Goal: Information Seeking & Learning: Find specific fact

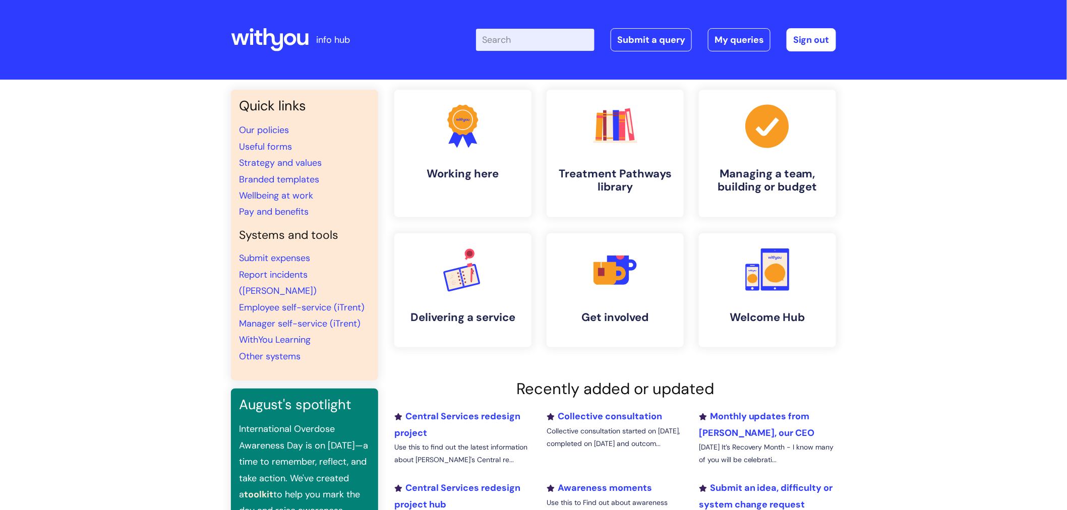
click at [548, 40] on input "Enter your search term here..." at bounding box center [535, 40] width 119 height 22
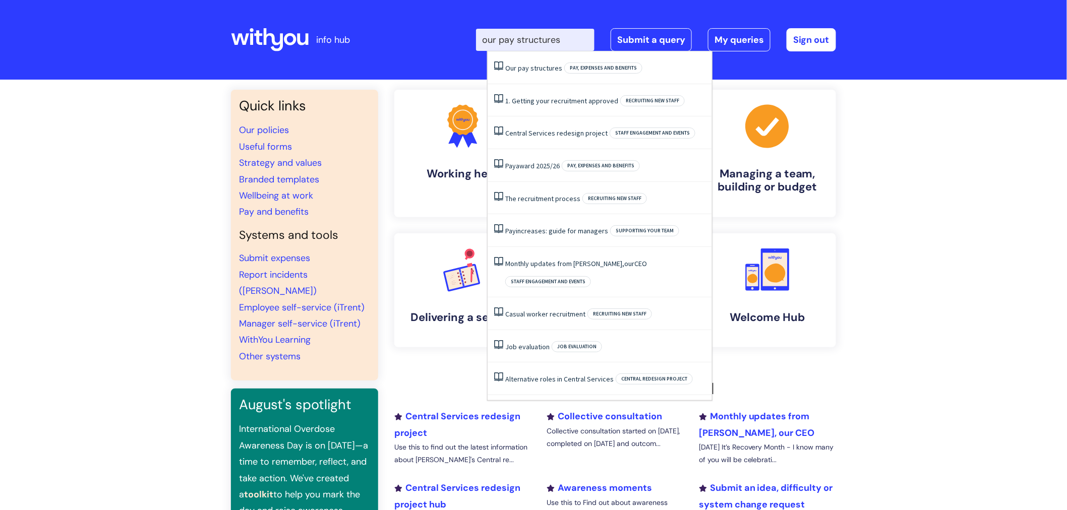
type input "our pay structures"
click button "Search" at bounding box center [0, 0] width 0 height 0
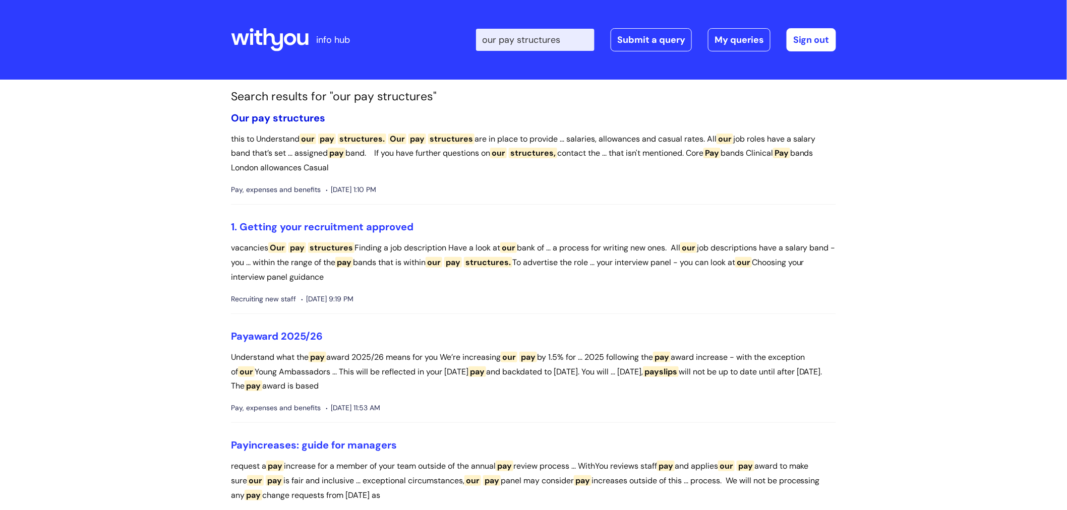
click at [283, 118] on span "structures" at bounding box center [299, 117] width 52 height 13
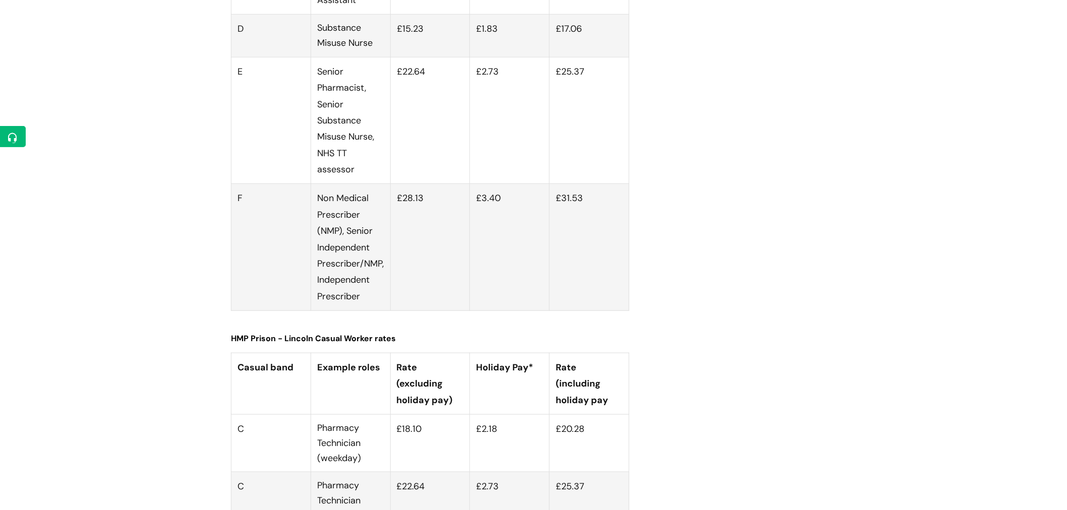
scroll to position [3474, 0]
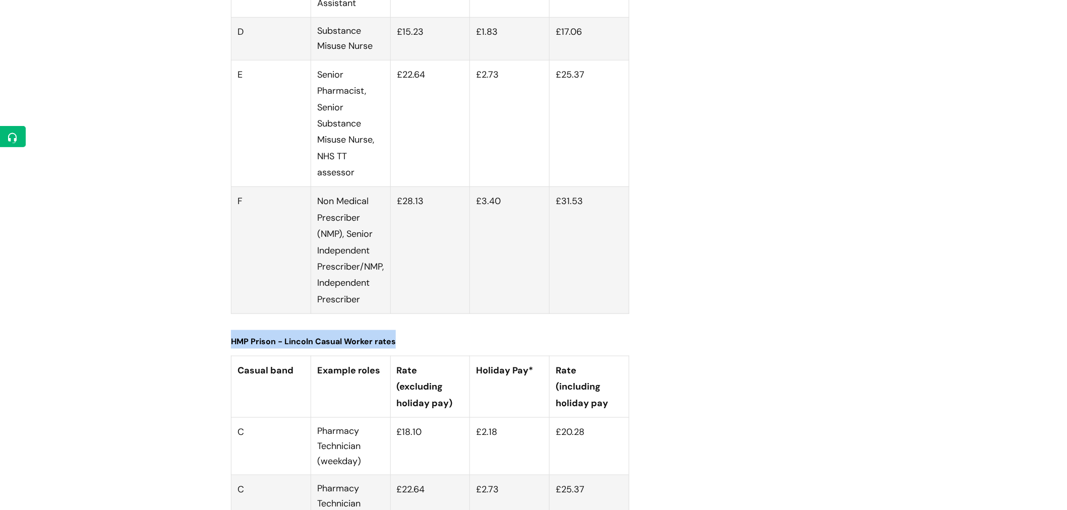
drag, startPoint x: 652, startPoint y: 390, endPoint x: 204, endPoint y: 62, distance: 554.8
click at [461, 476] on td "£22.64" at bounding box center [430, 513] width 80 height 74
